Goal: Find specific page/section: Find specific page/section

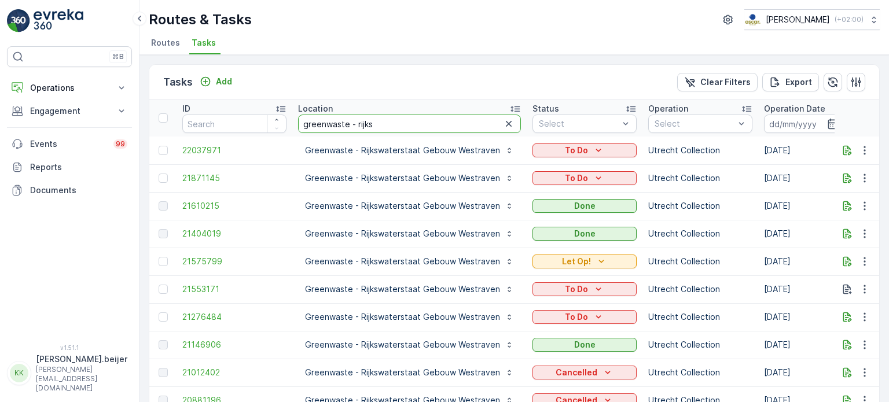
scroll to position [16, 0]
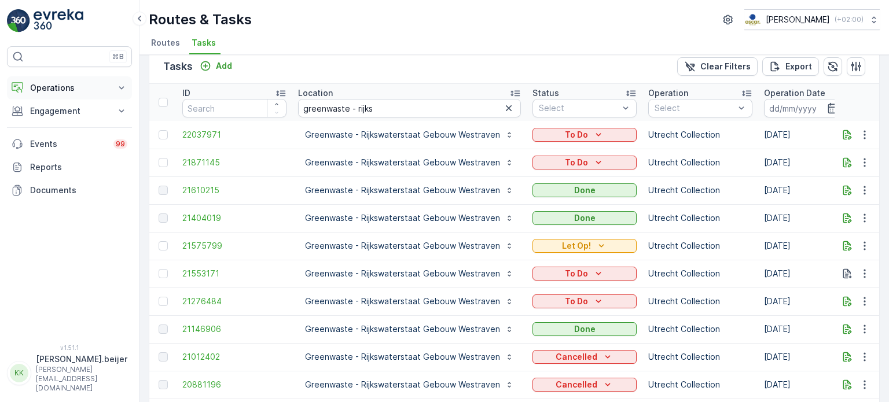
click at [125, 87] on icon at bounding box center [122, 88] width 12 height 12
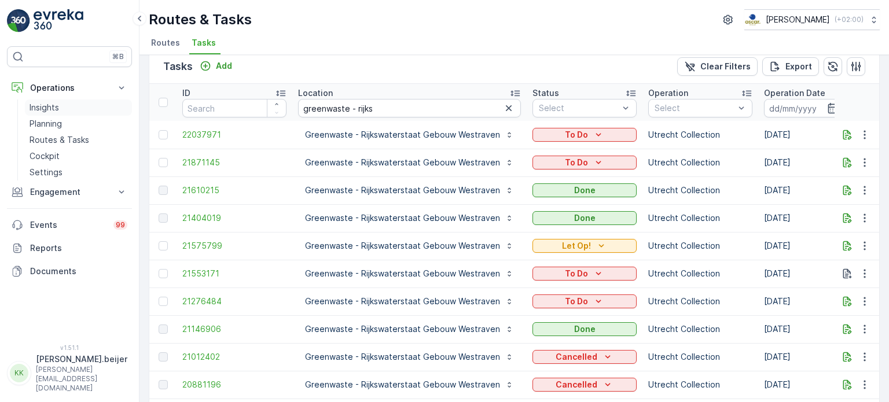
click at [43, 107] on p "Insights" at bounding box center [45, 108] width 30 height 12
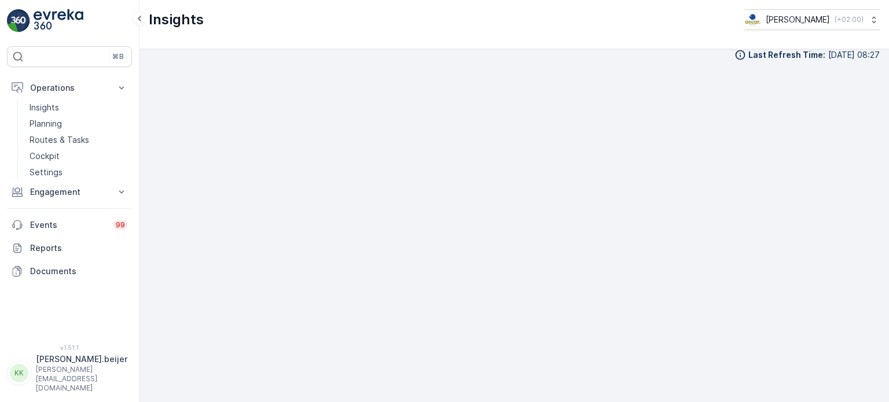
scroll to position [9, 0]
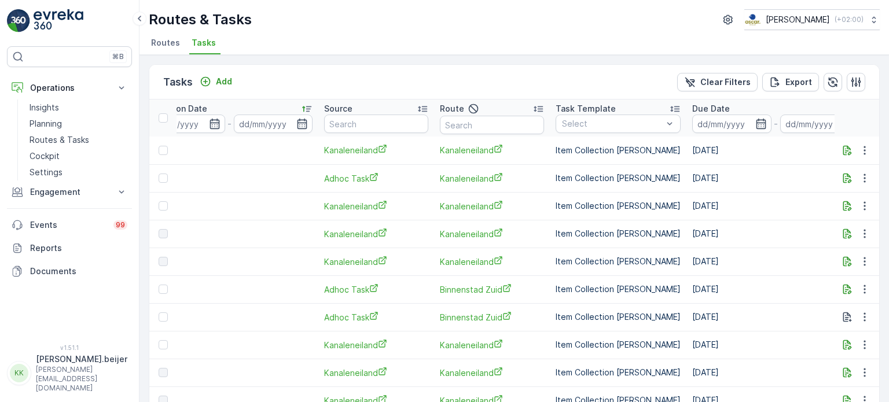
scroll to position [0, 622]
click at [53, 108] on p "Insights" at bounding box center [45, 108] width 30 height 12
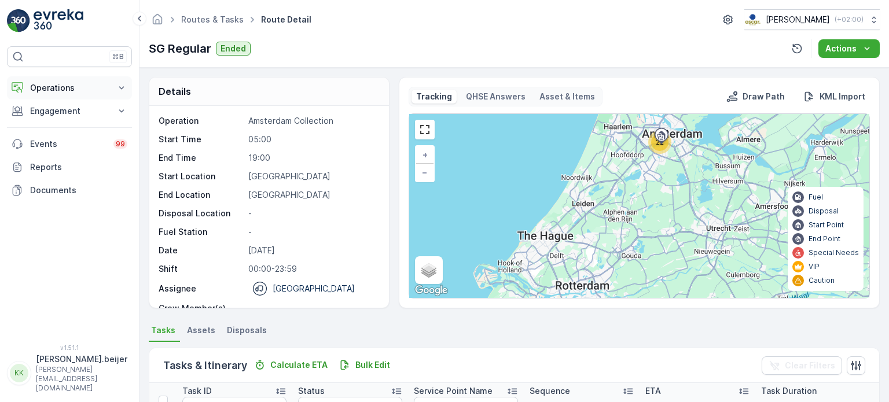
click at [120, 86] on icon at bounding box center [122, 88] width 12 height 12
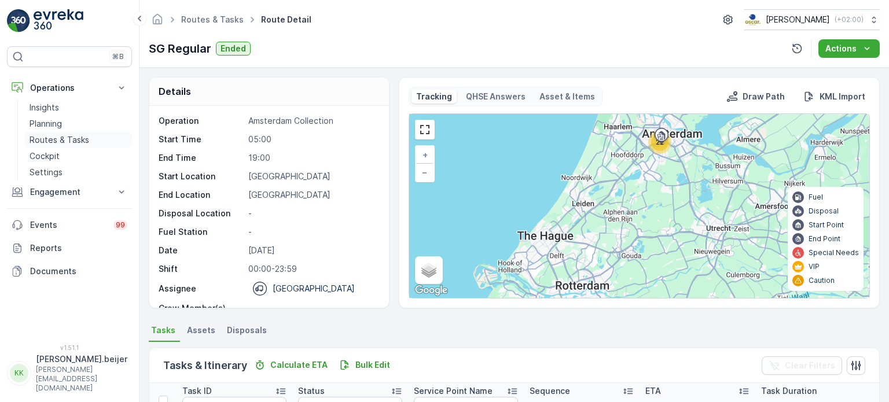
click at [79, 137] on p "Routes & Tasks" at bounding box center [60, 140] width 60 height 12
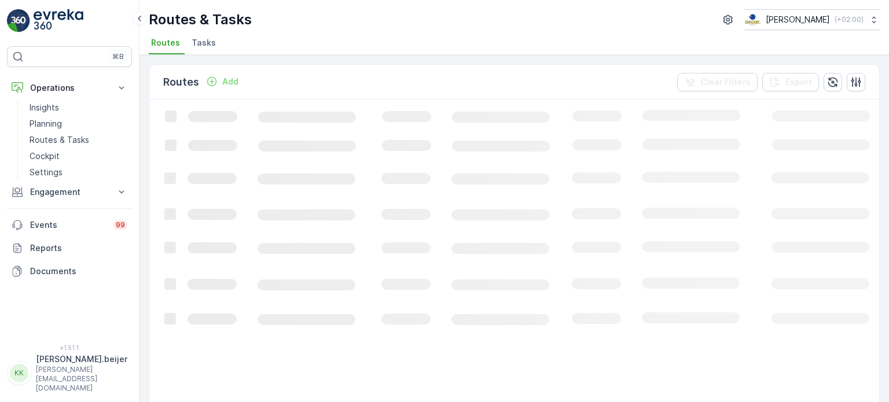
click at [207, 50] on li "Tasks" at bounding box center [204, 45] width 31 height 20
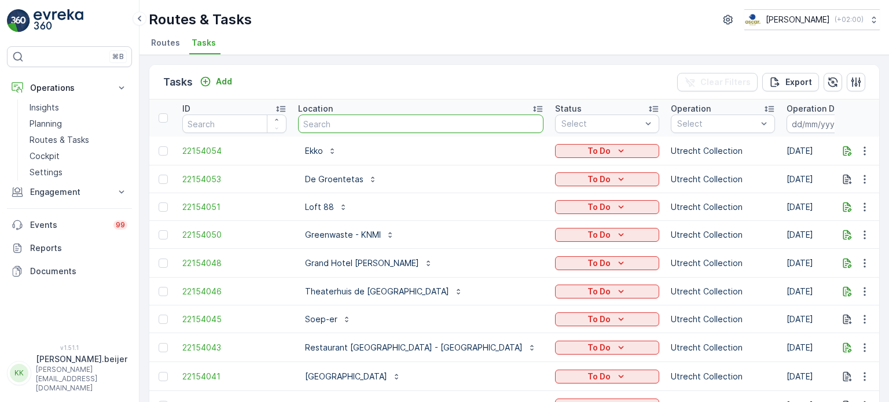
click at [371, 124] on input "text" at bounding box center [420, 124] width 245 height 19
type input "30ml"
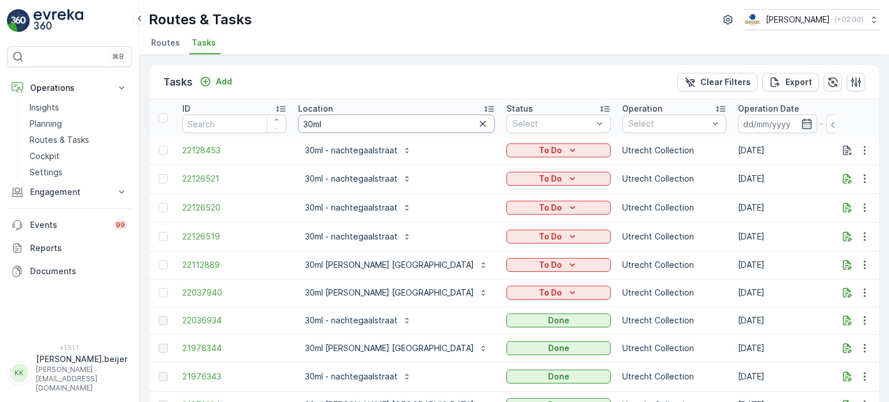
click at [332, 120] on input "30ml" at bounding box center [396, 124] width 197 height 19
type input "30ml - nac"
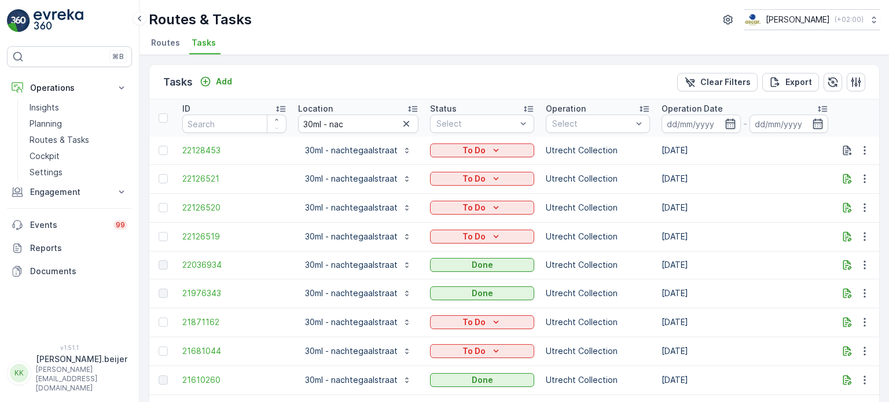
click at [824, 107] on icon at bounding box center [822, 110] width 9 height 6
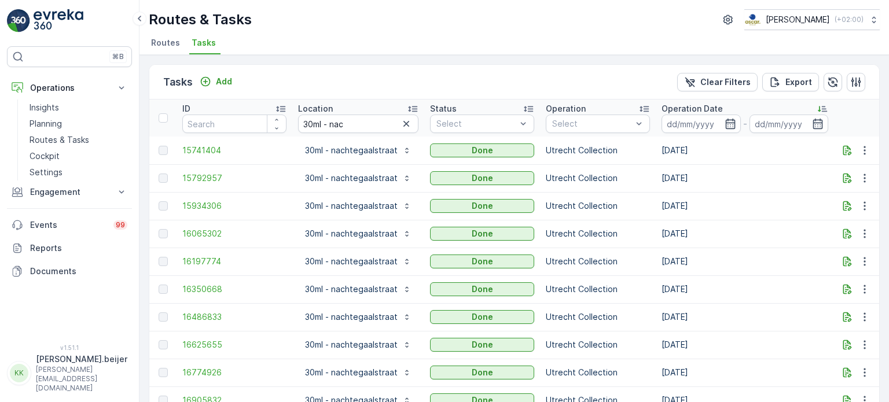
click at [824, 106] on icon at bounding box center [823, 109] width 12 height 12
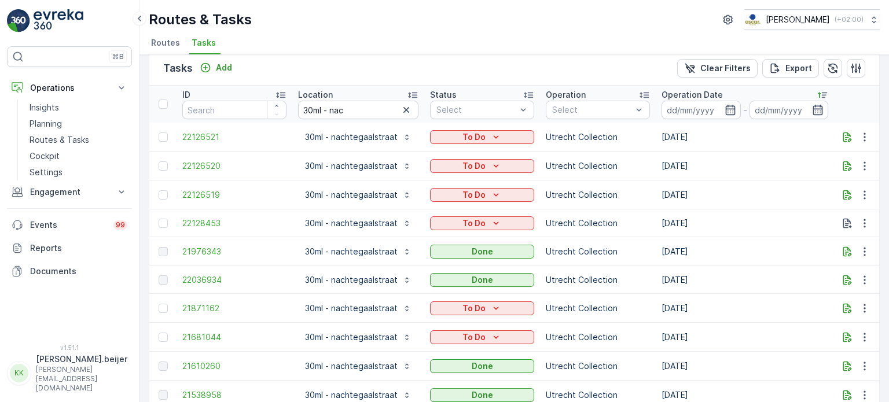
scroll to position [13, 0]
click at [637, 215] on td "Utrecht Collection" at bounding box center [598, 224] width 116 height 28
click at [163, 43] on span "Routes" at bounding box center [165, 43] width 29 height 12
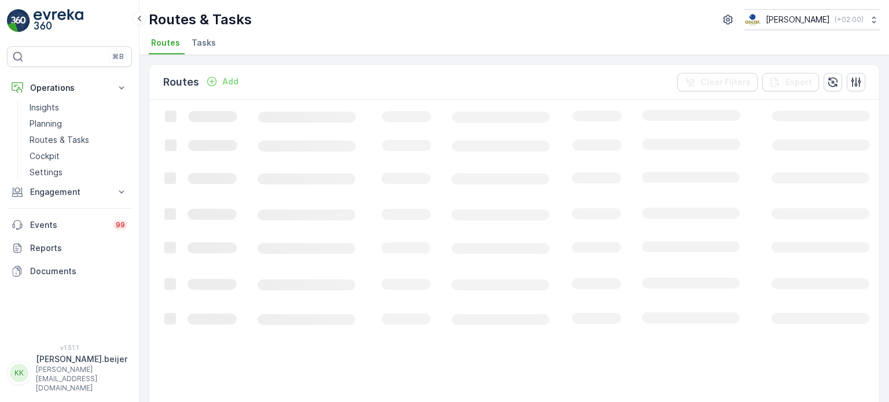
click at [193, 39] on span "Tasks" at bounding box center [204, 43] width 24 height 12
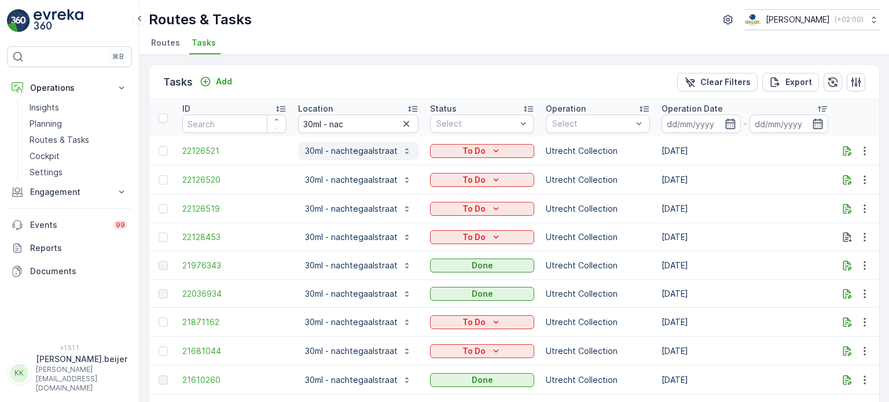
click at [342, 154] on p "30ml - nachtegaalstraat" at bounding box center [351, 151] width 93 height 12
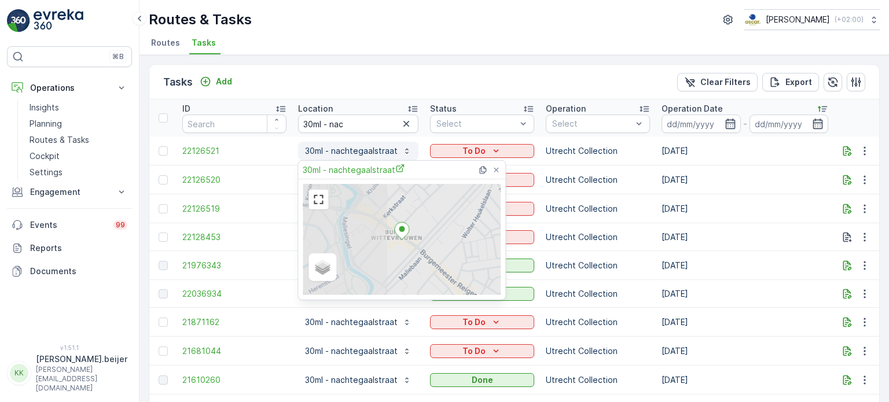
click at [330, 153] on p "30ml - nachtegaalstraat" at bounding box center [351, 151] width 93 height 12
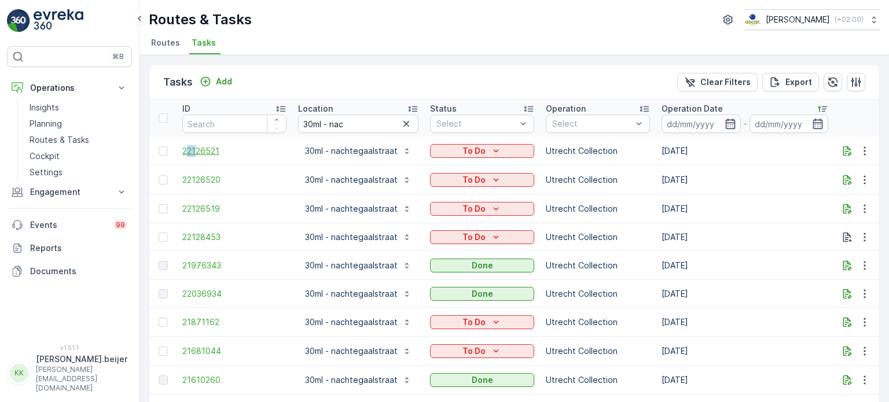
drag, startPoint x: 195, startPoint y: 157, endPoint x: 189, endPoint y: 146, distance: 12.2
click at [189, 146] on td "22126521" at bounding box center [235, 151] width 116 height 29
click at [189, 146] on span "22126521" at bounding box center [234, 151] width 104 height 12
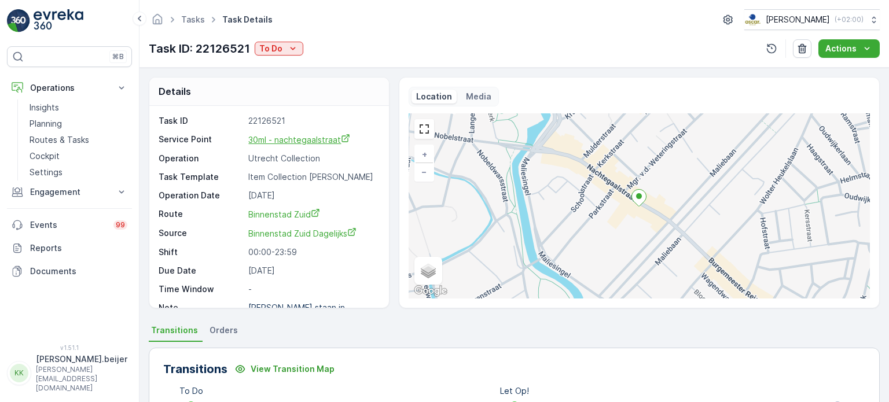
click at [309, 139] on span "30ml - nachtegaalstraat" at bounding box center [299, 140] width 102 height 10
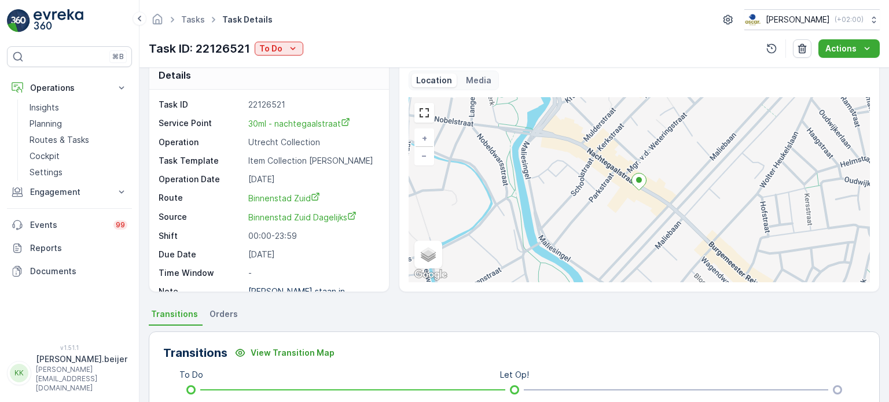
scroll to position [14, 0]
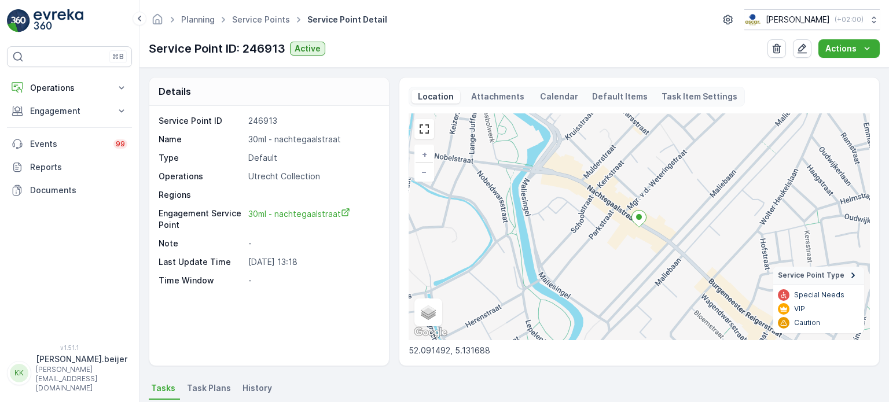
drag, startPoint x: 319, startPoint y: 319, endPoint x: 328, endPoint y: 280, distance: 40.4
click at [328, 280] on div "Service Point ID 246913 Name 30ml - nachtegaalstraat Type Default Operations Ut…" at bounding box center [269, 236] width 240 height 260
